Goal: Find contact information: Find contact information

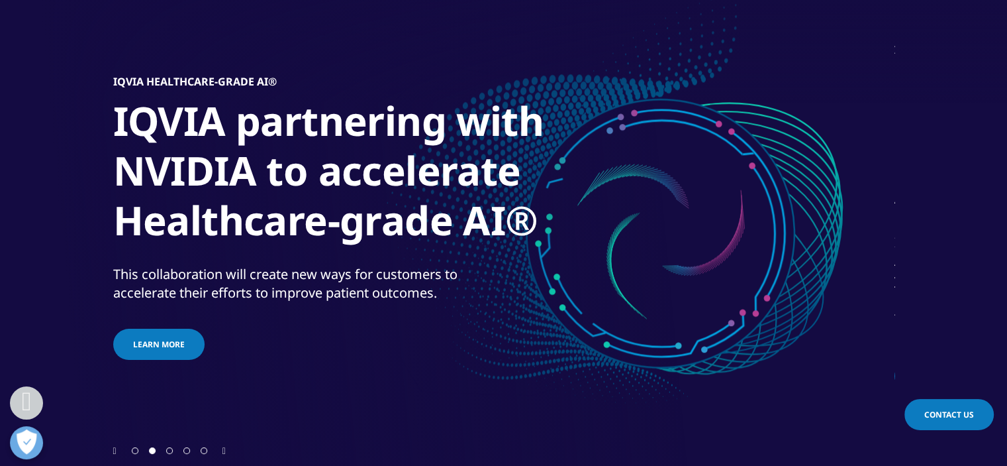
scroll to position [318, 0]
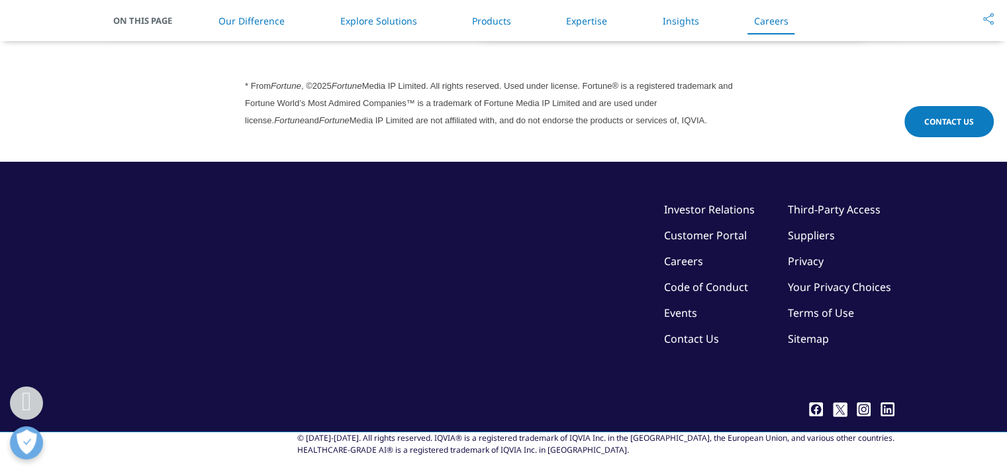
scroll to position [3738, 0]
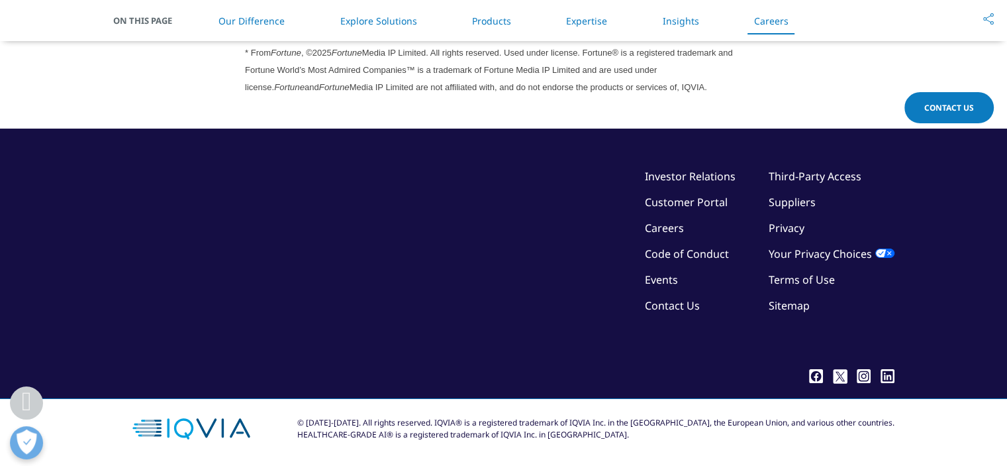
click at [687, 301] on link "Contact Us" at bounding box center [672, 305] width 55 height 15
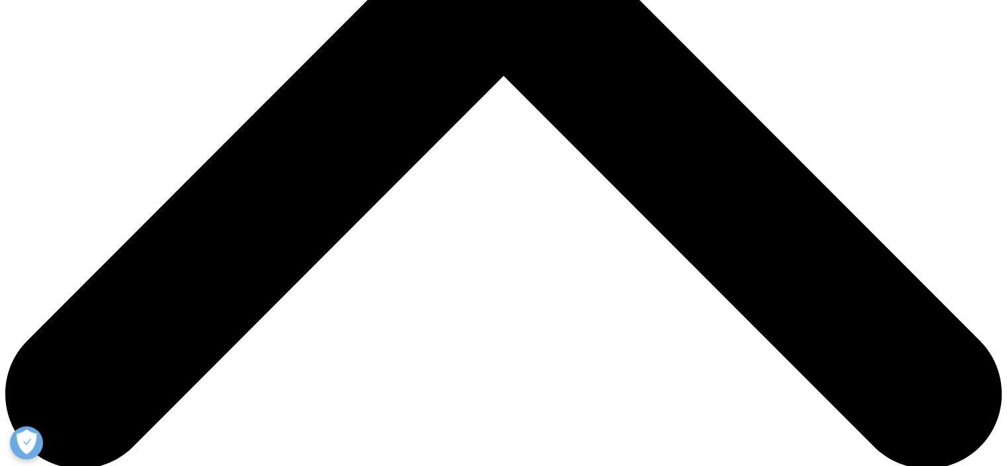
scroll to position [583, 0]
